Goal: Navigation & Orientation: Find specific page/section

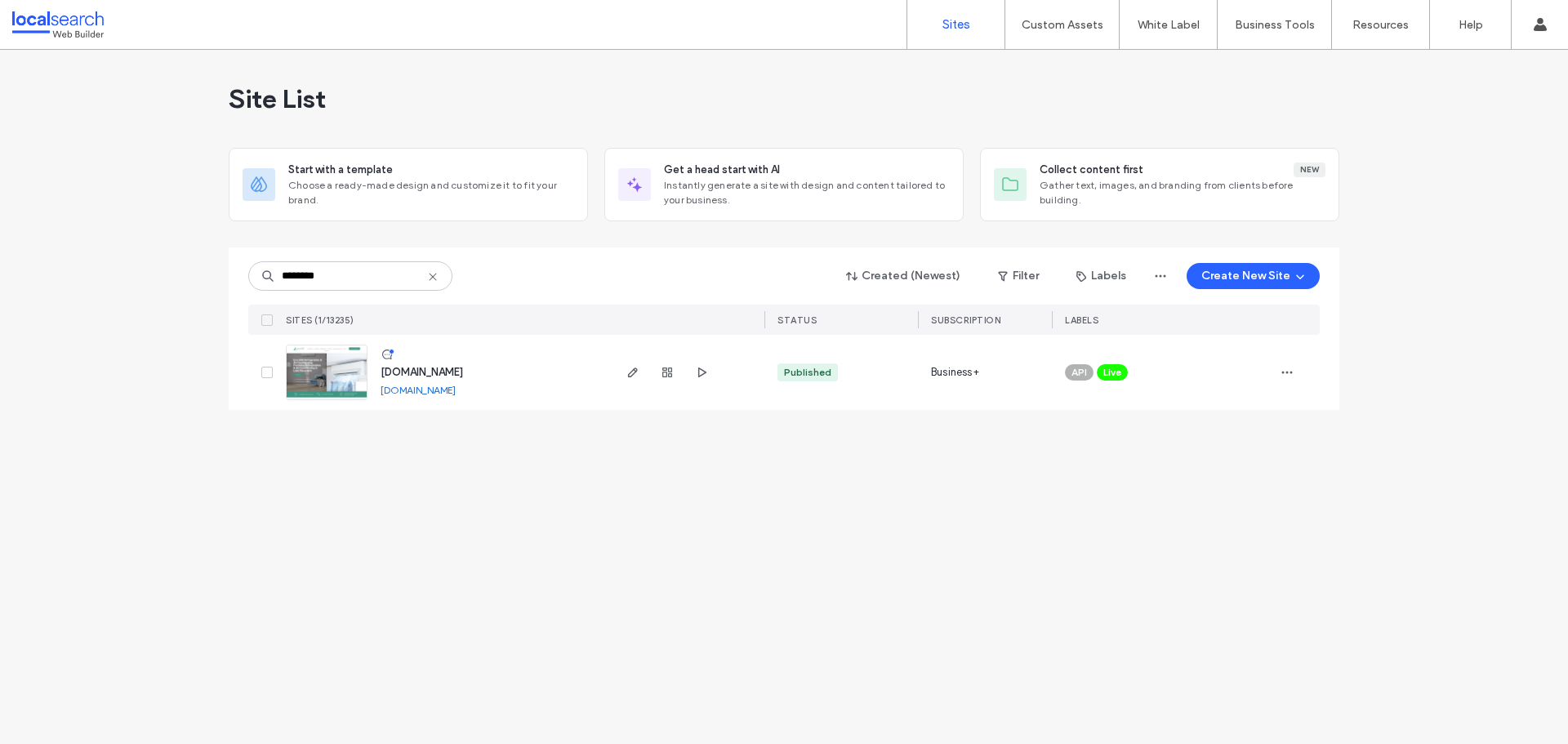
type input "********"
click at [438, 371] on span "www.eco-chill.com.au" at bounding box center [421, 371] width 83 height 12
